Goal: Information Seeking & Learning: Learn about a topic

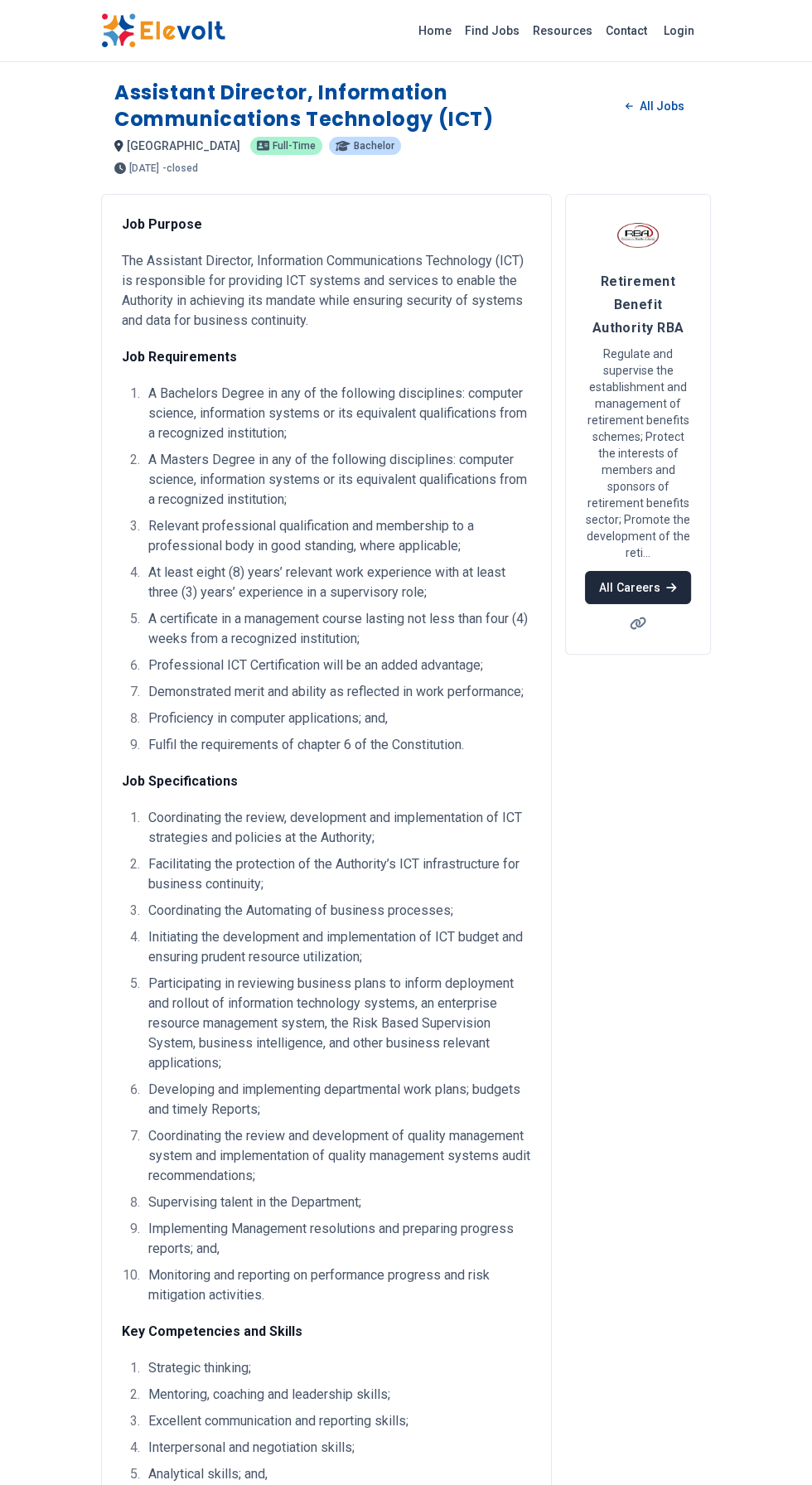
click at [617, 592] on link "All Careers" at bounding box center [637, 588] width 105 height 33
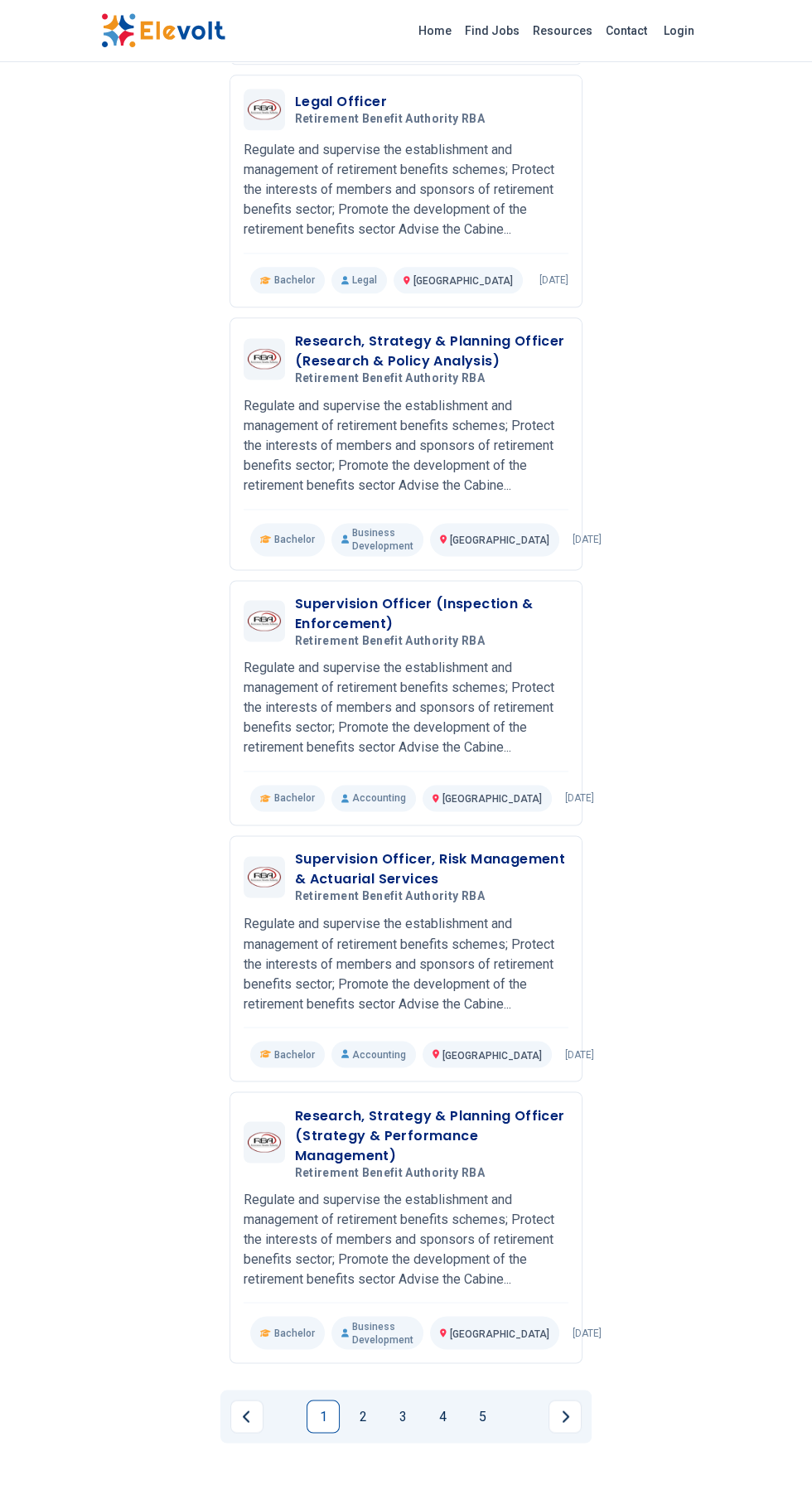
scroll to position [1513, 0]
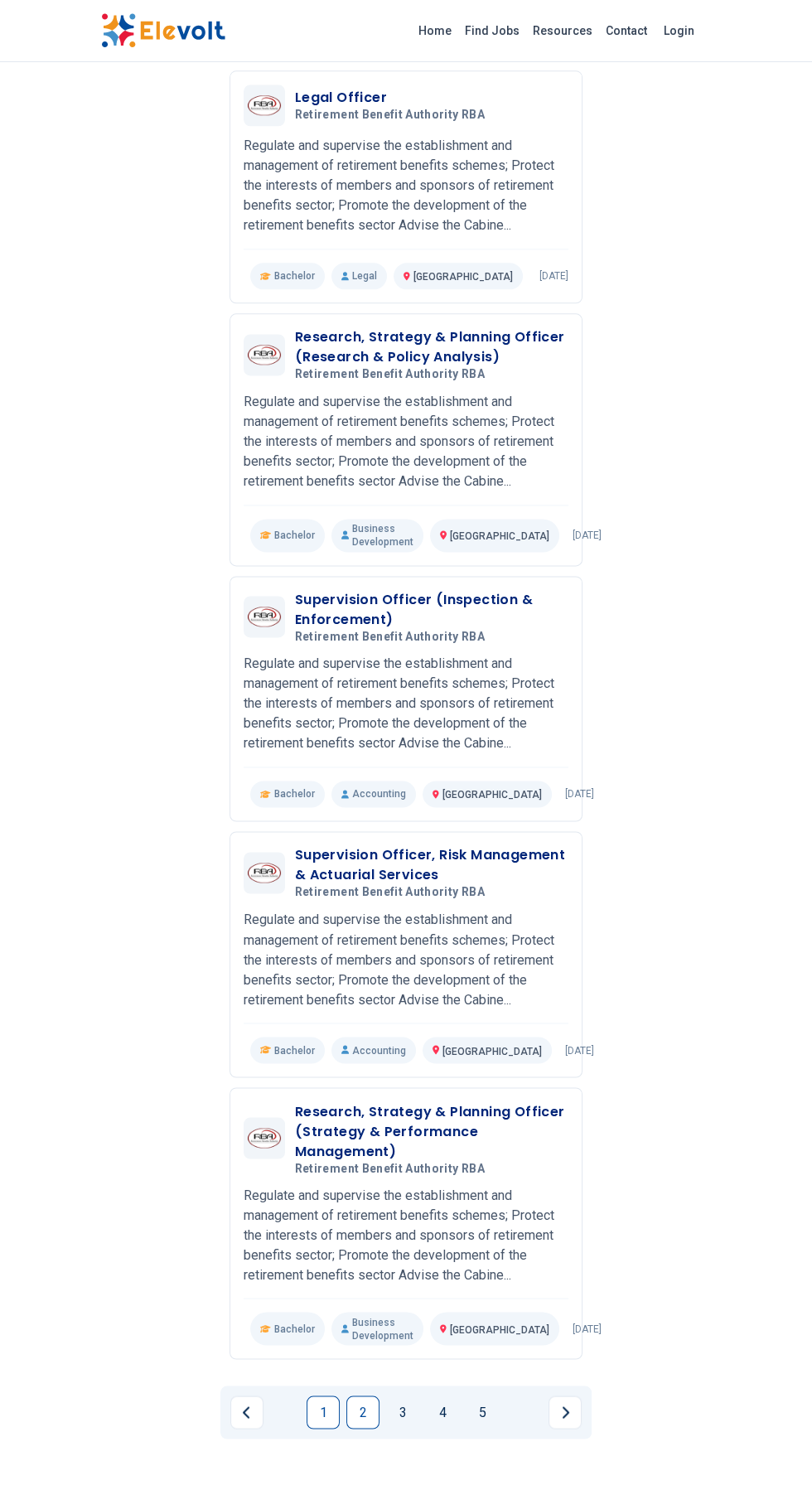
click at [363, 1404] on link "2" at bounding box center [363, 1412] width 33 height 33
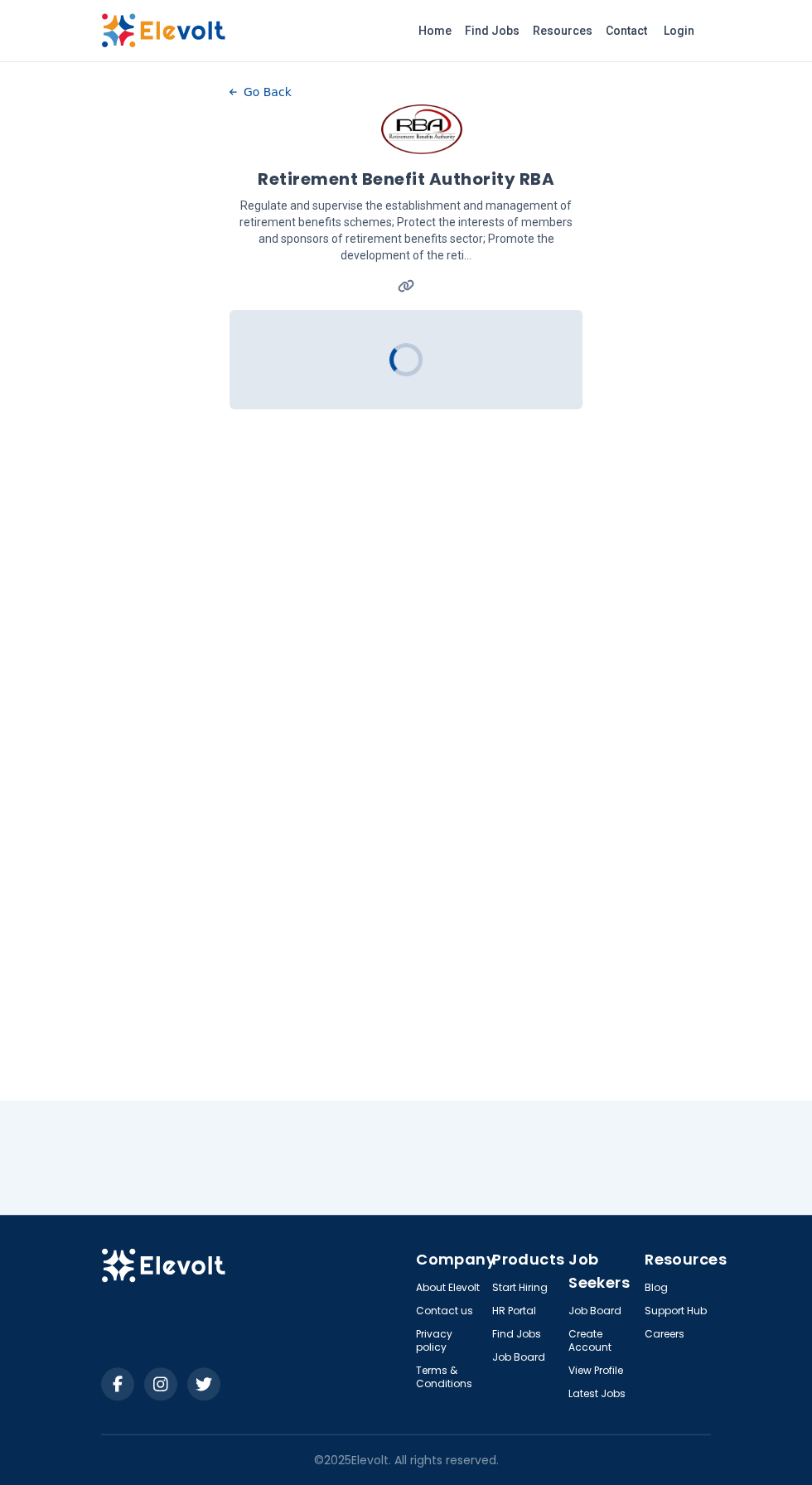
scroll to position [0, 0]
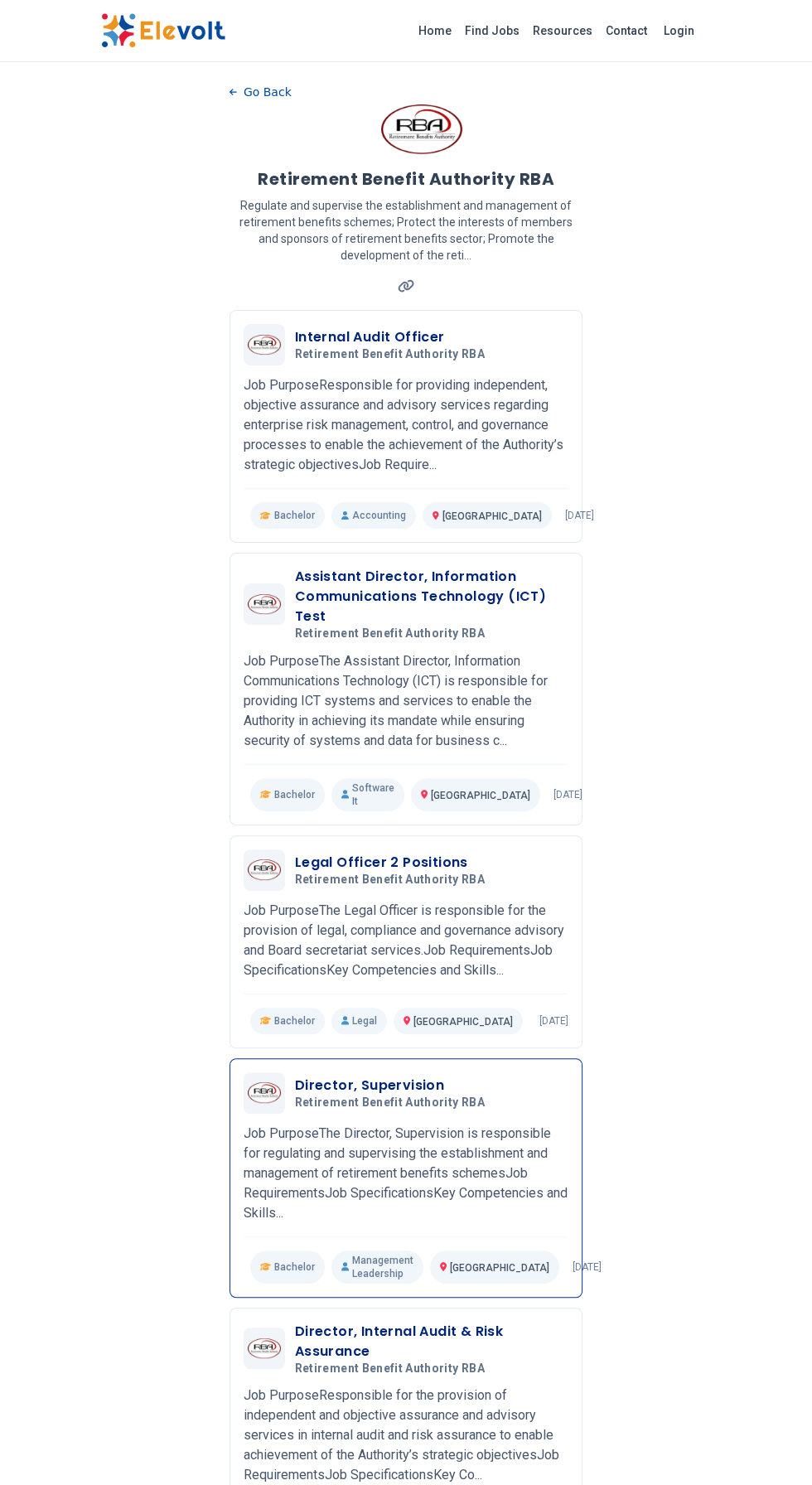
click at [350, 1075] on h3 "Director, Supervision" at bounding box center [393, 1085] width 196 height 20
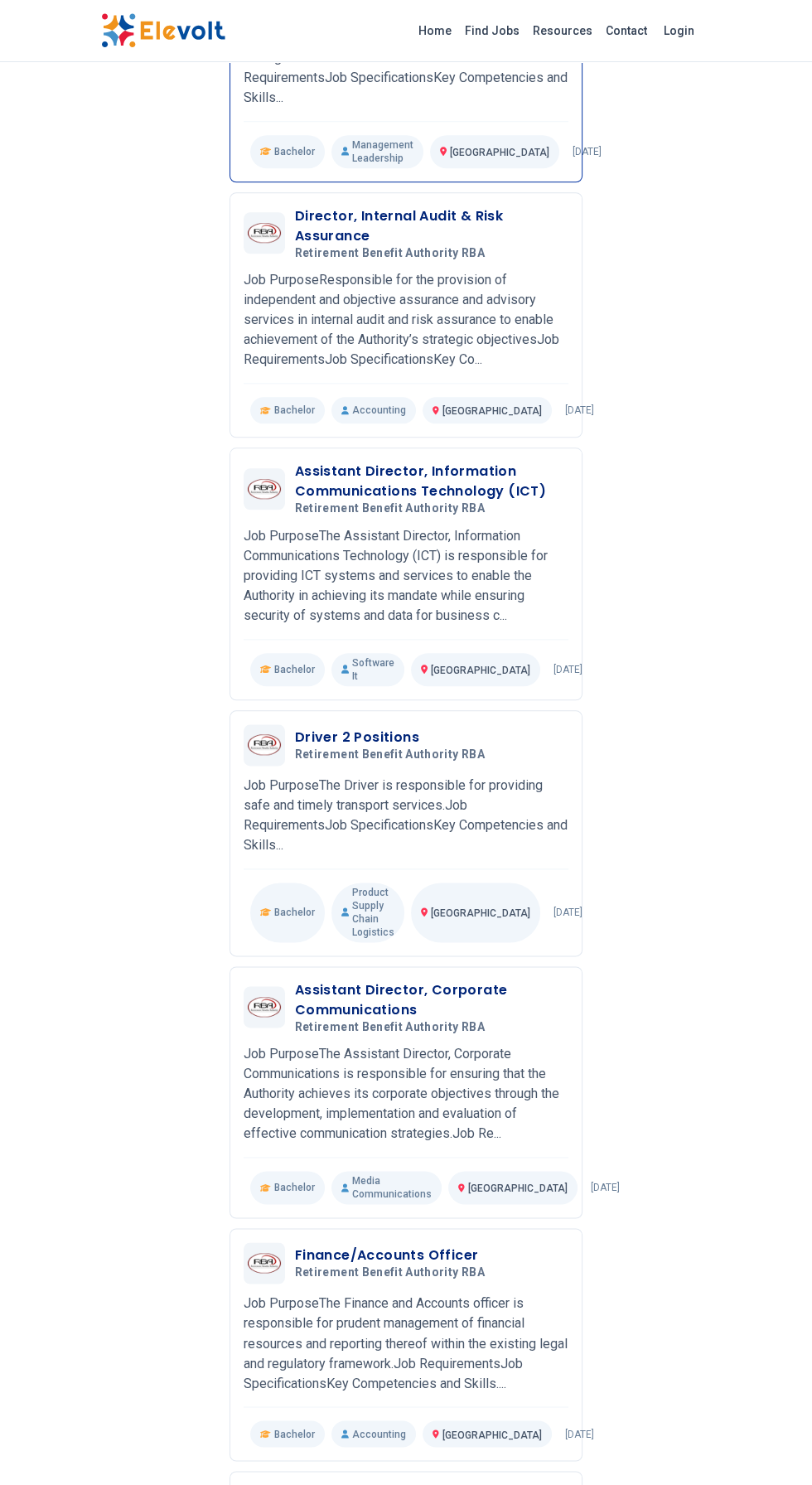
scroll to position [1112, 0]
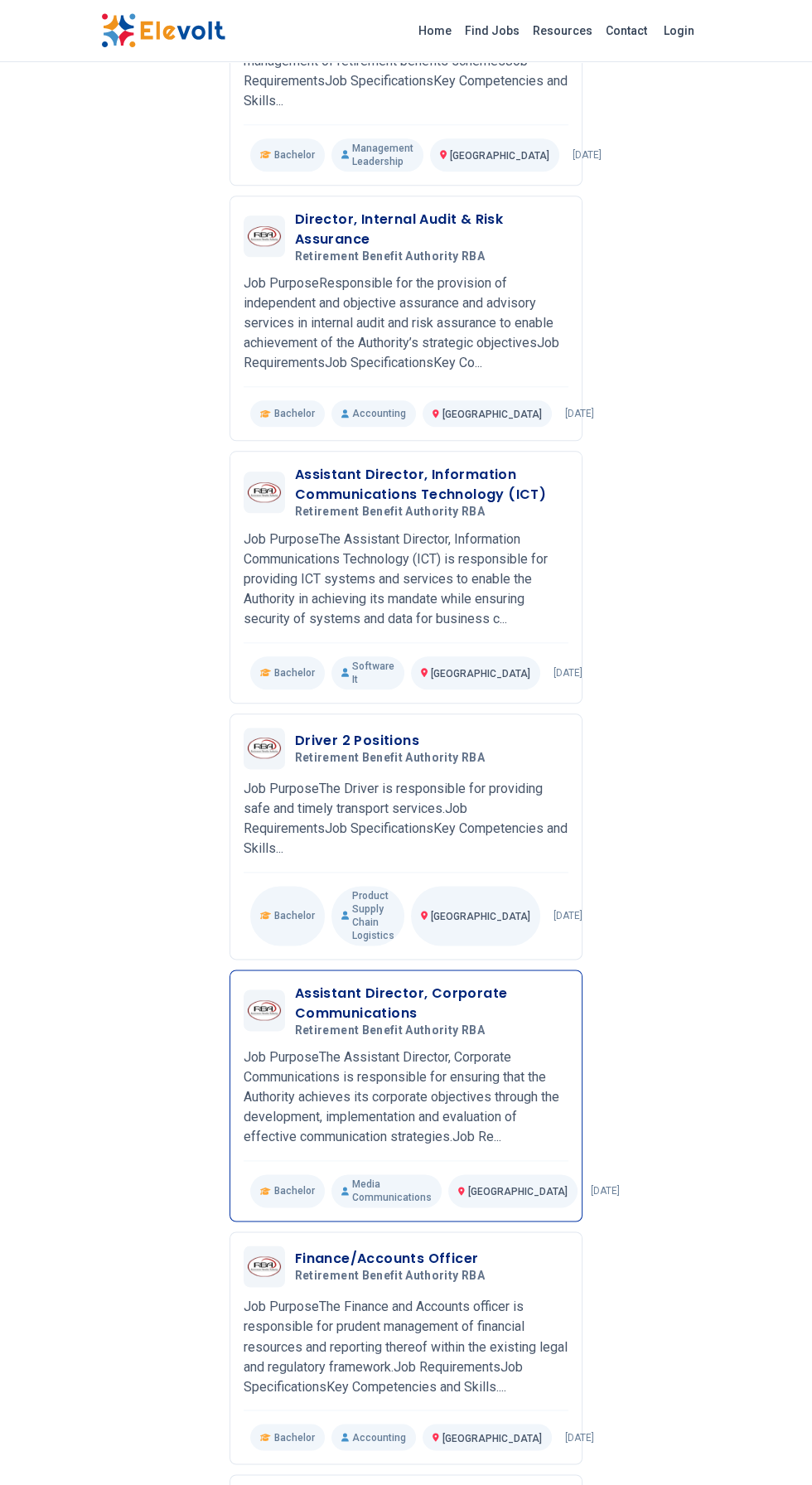
click at [387, 1023] on span "Retirement Benefit Authority RBA" at bounding box center [390, 1030] width 190 height 15
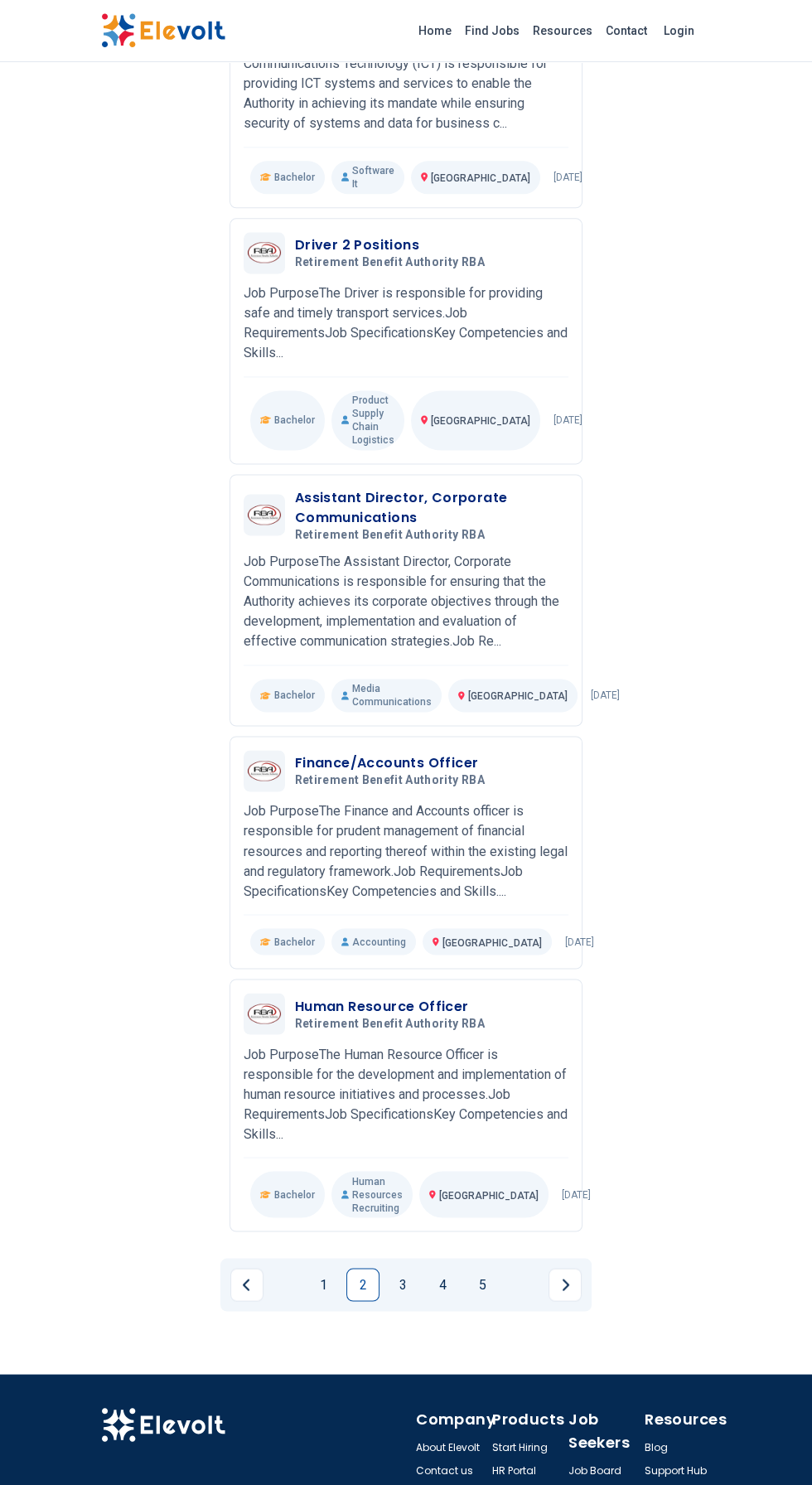
scroll to position [1639, 0]
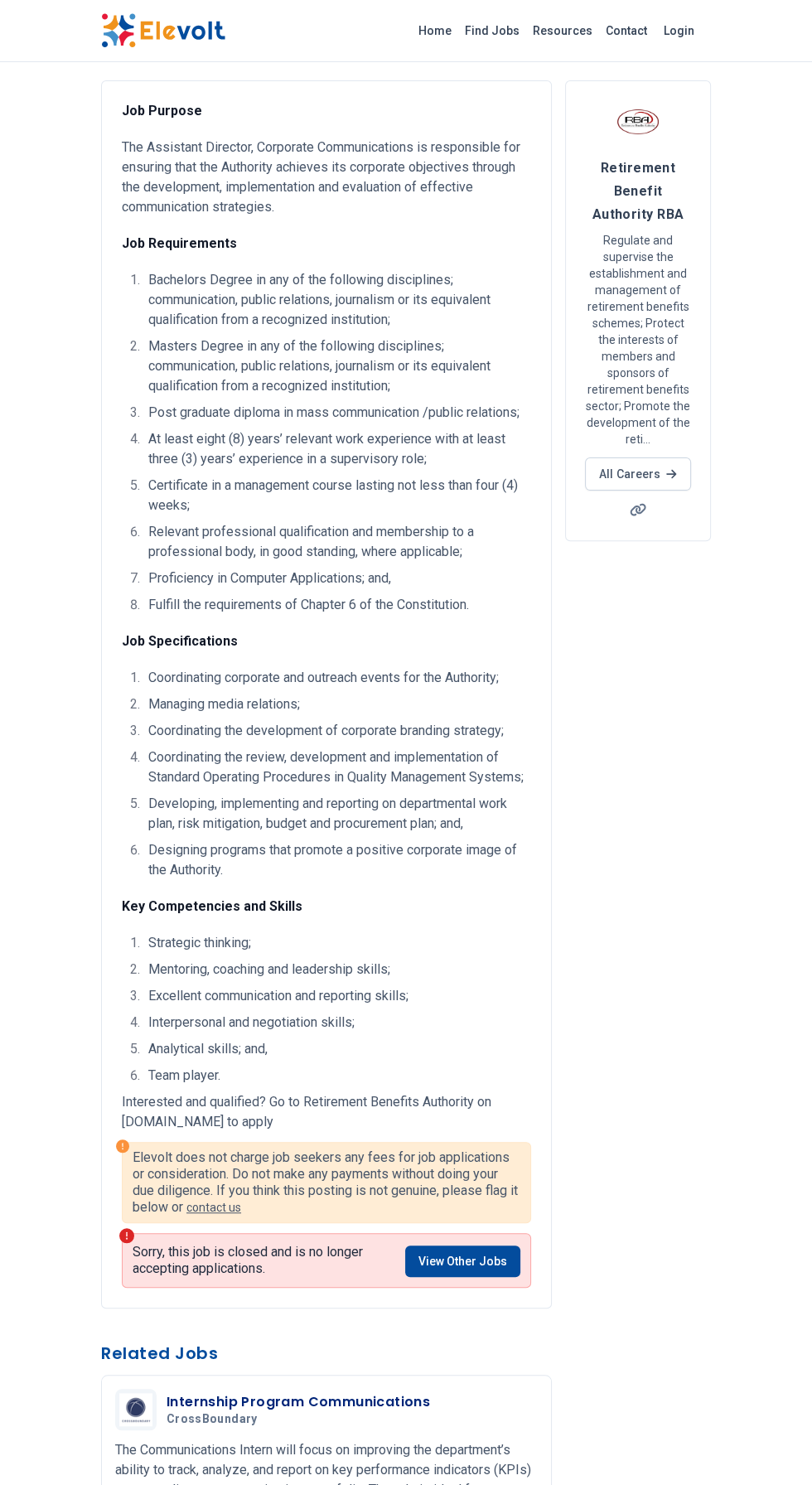
scroll to position [111, 0]
